Goal: Transaction & Acquisition: Purchase product/service

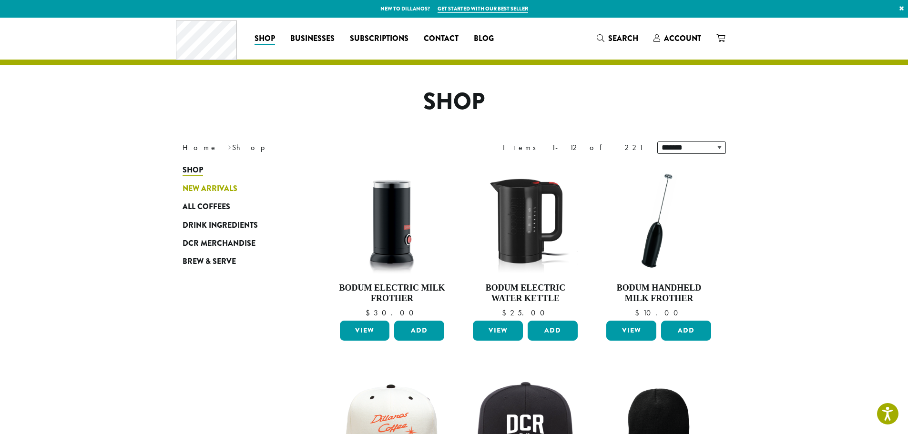
click at [217, 186] on span "New Arrivals" at bounding box center [210, 189] width 55 height 12
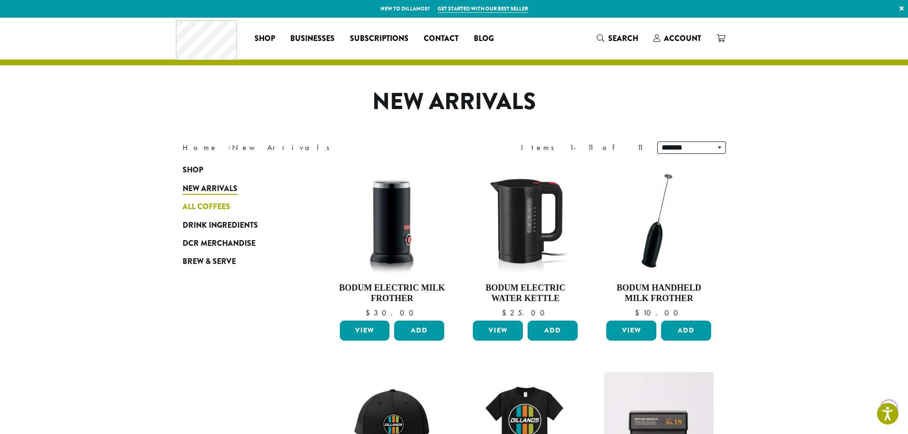
click at [215, 205] on span "All Coffees" at bounding box center [207, 207] width 48 height 12
